Goal: Task Accomplishment & Management: Complete application form

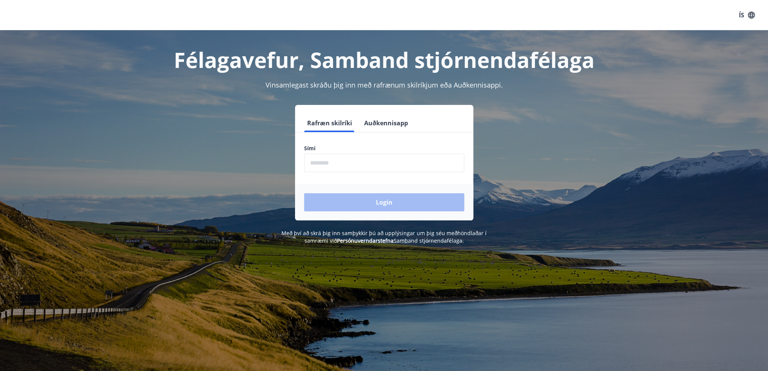
click at [385, 153] on div "Sími ​" at bounding box center [384, 159] width 160 height 28
click at [385, 155] on input "phone" at bounding box center [384, 163] width 160 height 19
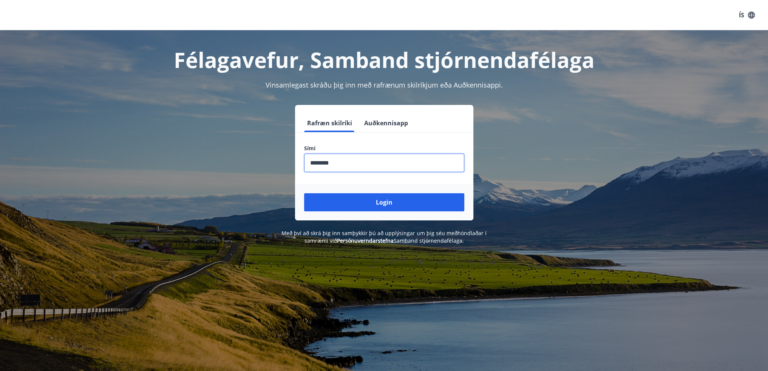
type input "********"
click at [304, 193] on button "Login" at bounding box center [384, 202] width 160 height 18
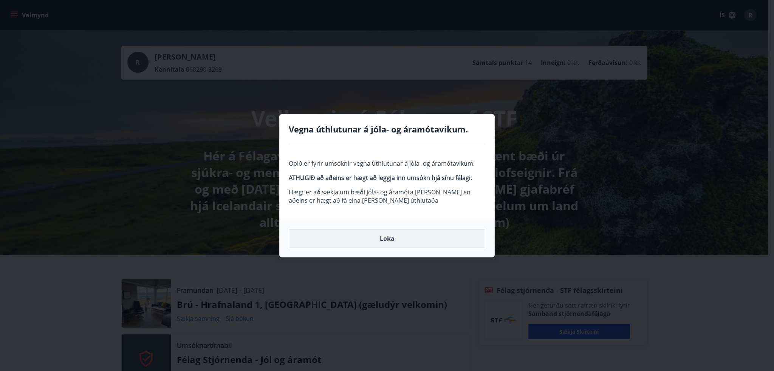
click at [385, 239] on button "Loka" at bounding box center [387, 238] width 197 height 19
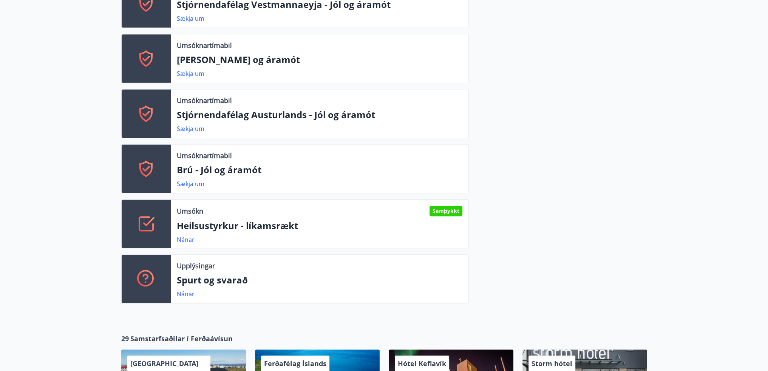
scroll to position [453, 0]
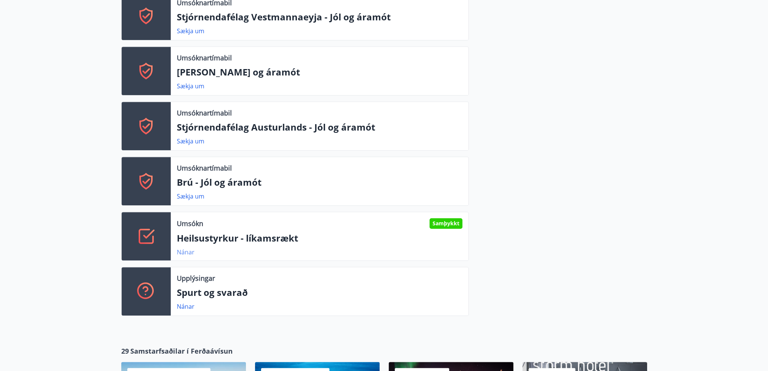
click at [180, 254] on link "Nánar" at bounding box center [186, 252] width 18 height 8
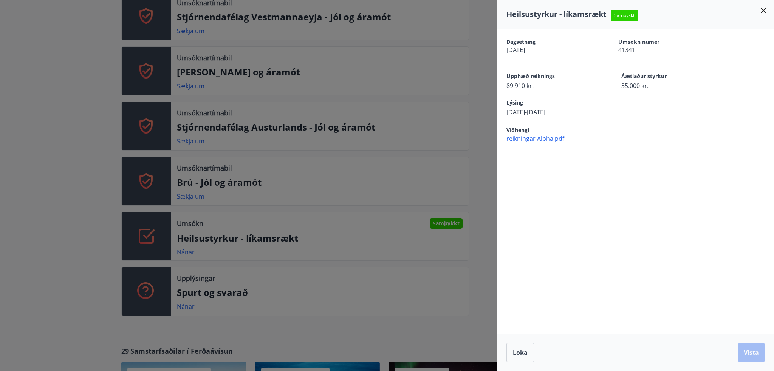
click at [763, 11] on icon at bounding box center [763, 10] width 5 height 5
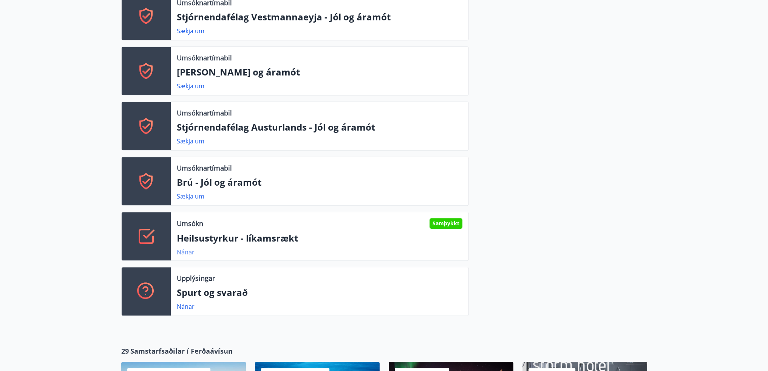
click at [193, 253] on link "Nánar" at bounding box center [186, 252] width 18 height 8
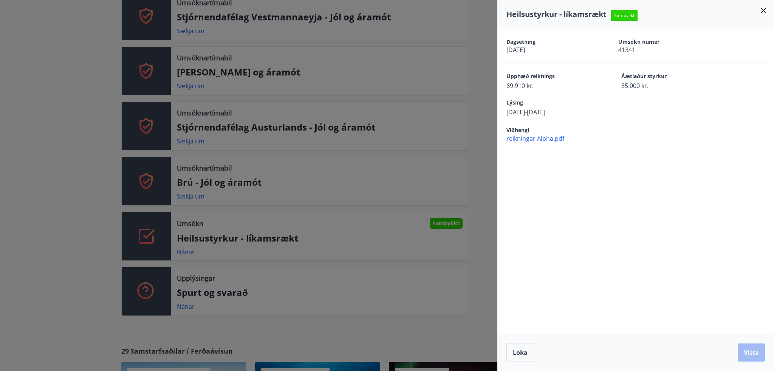
click at [760, 11] on icon at bounding box center [763, 10] width 9 height 9
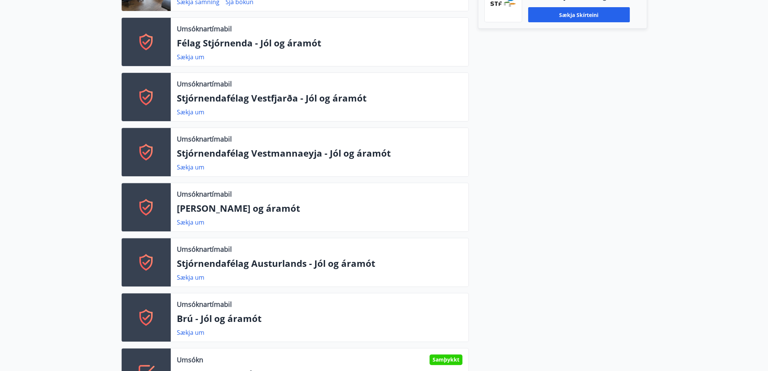
scroll to position [378, 0]
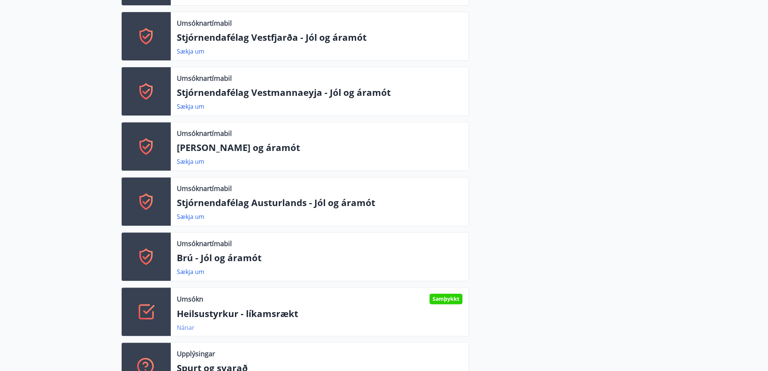
click at [184, 327] on link "Nánar" at bounding box center [186, 328] width 18 height 8
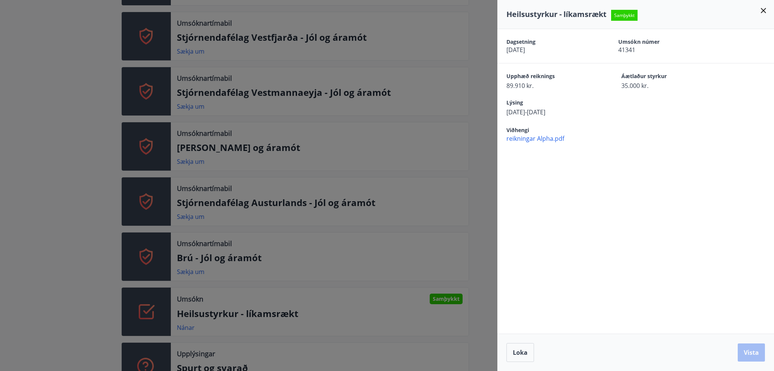
click at [761, 10] on icon at bounding box center [763, 10] width 9 height 9
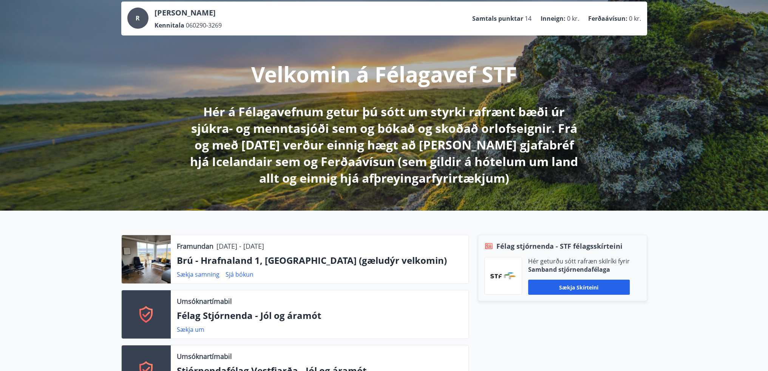
scroll to position [0, 0]
